Goal: Transaction & Acquisition: Purchase product/service

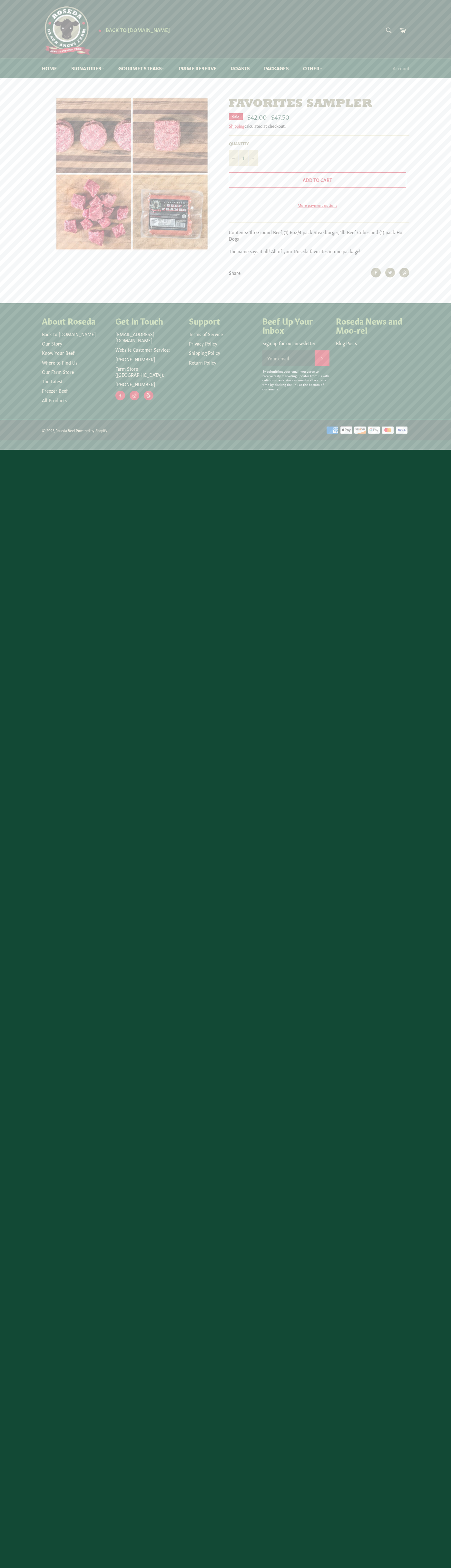
click at [318, 180] on span "Add to Cart" at bounding box center [318, 180] width 29 height 7
click at [402, 30] on icon at bounding box center [402, 30] width 7 height 5
